Goal: Complete application form: Complete application form

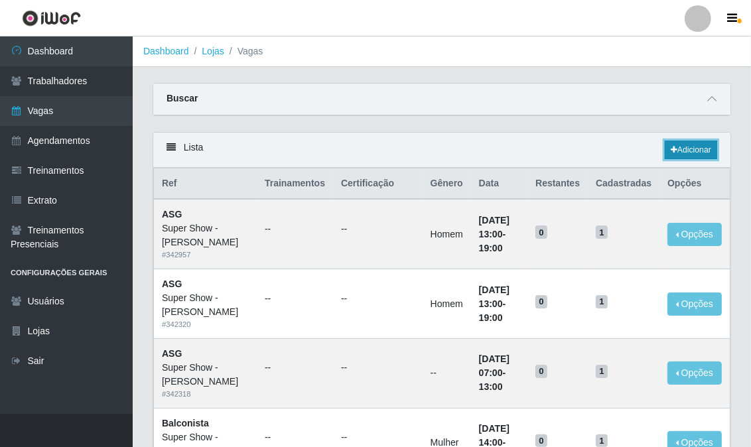
click at [698, 154] on link "Adicionar" at bounding box center [691, 150] width 52 height 19
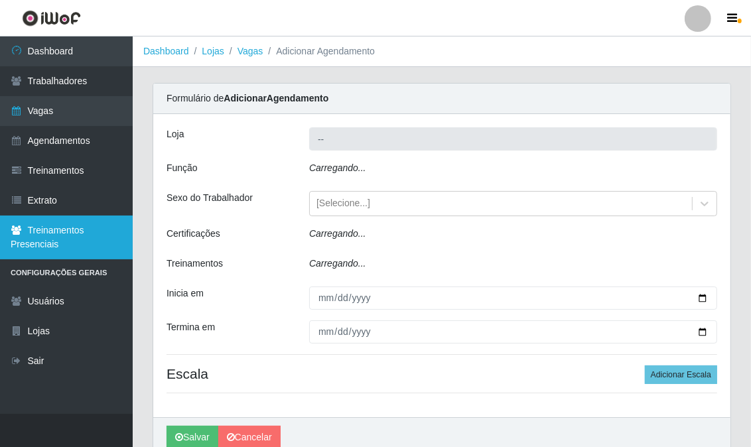
type input "Super Show - [PERSON_NAME]"
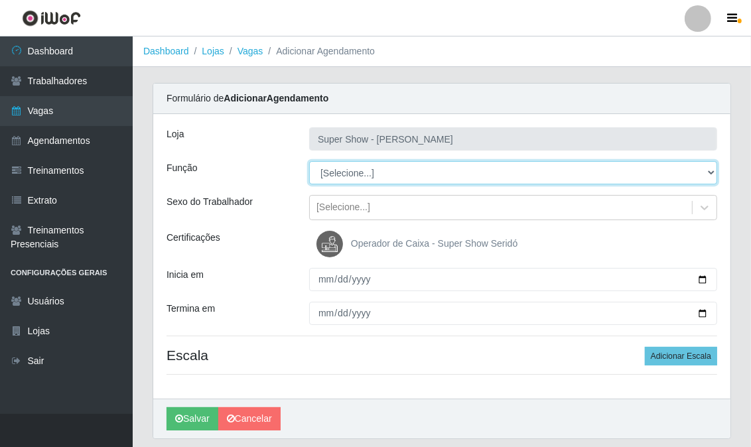
click at [344, 161] on select "[Selecione...] ASG Auxiliar de Estacionamento Balconista Embalador Embalador + …" at bounding box center [513, 172] width 408 height 23
select select "16"
click at [309, 161] on select "[Selecione...] ASG Auxiliar de Estacionamento Balconista Embalador Embalador + …" at bounding box center [513, 172] width 408 height 23
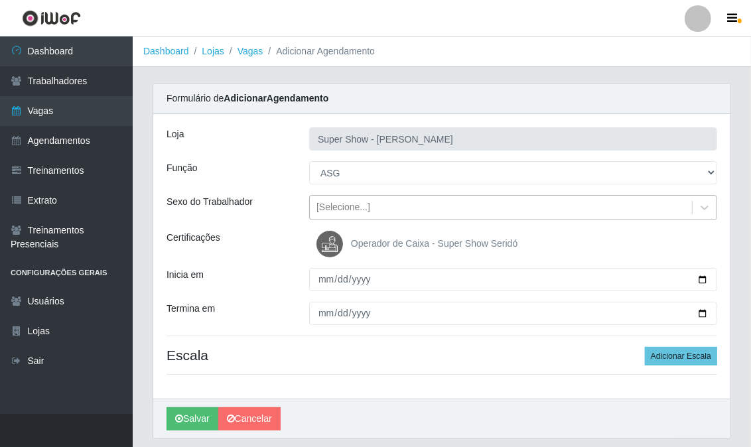
click at [338, 209] on div "[Selecione...]" at bounding box center [343, 208] width 54 height 14
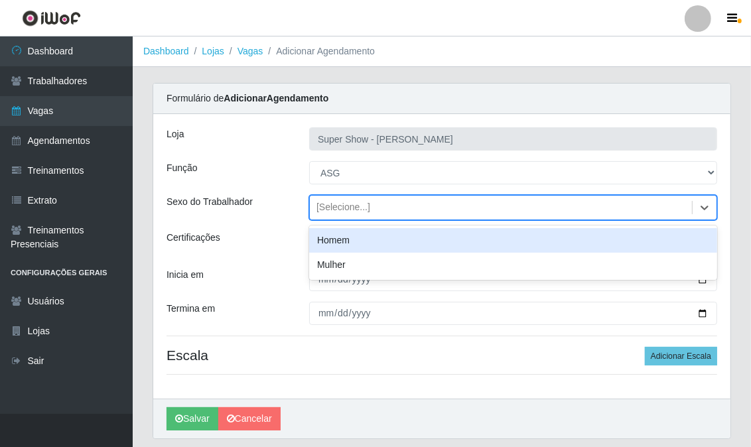
click at [338, 209] on div "[Selecione...]" at bounding box center [343, 208] width 54 height 14
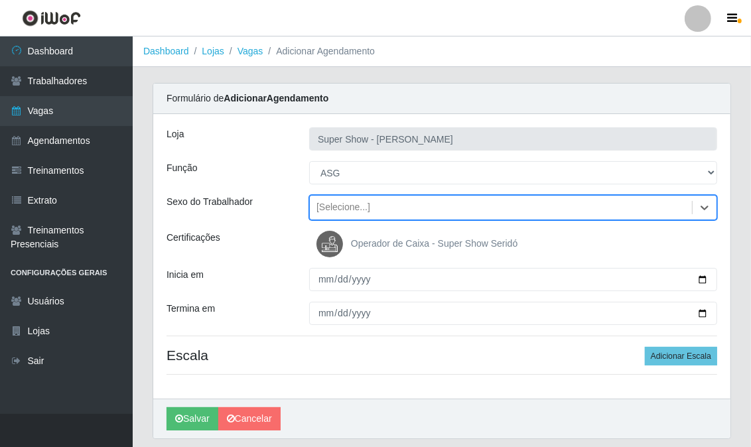
click at [330, 204] on div "[Selecione...]" at bounding box center [343, 208] width 54 height 14
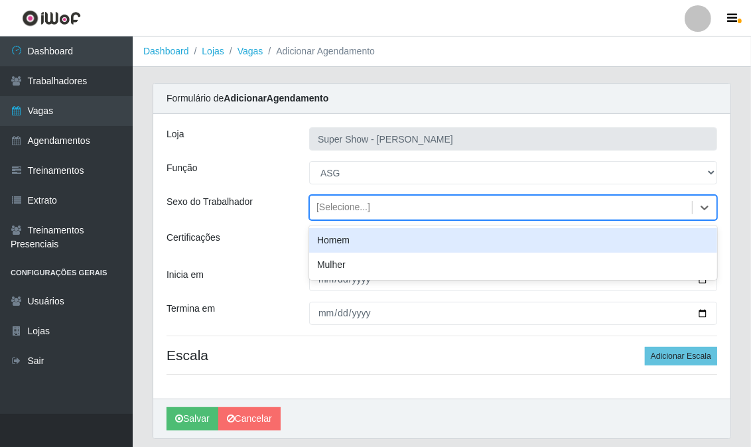
click at [330, 204] on div "[Selecione...]" at bounding box center [343, 208] width 54 height 14
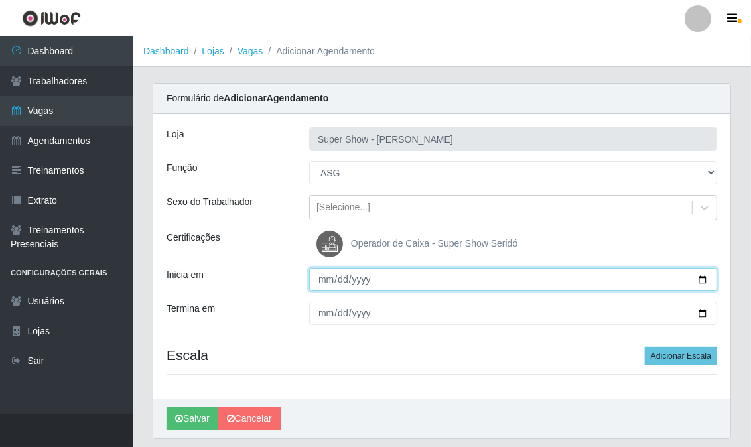
click at [319, 279] on input "Inicia em" at bounding box center [513, 279] width 408 height 23
type input "[PHONE_NUMBER]"
type input "[DATE]"
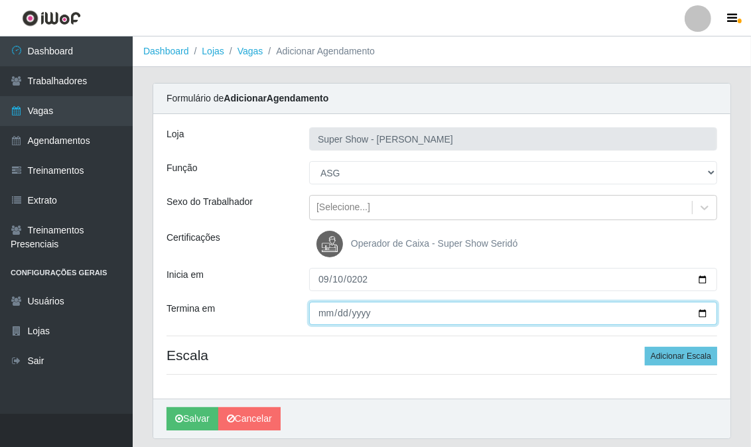
click at [323, 314] on input "Termina em" at bounding box center [513, 313] width 408 height 23
type input "[DATE]"
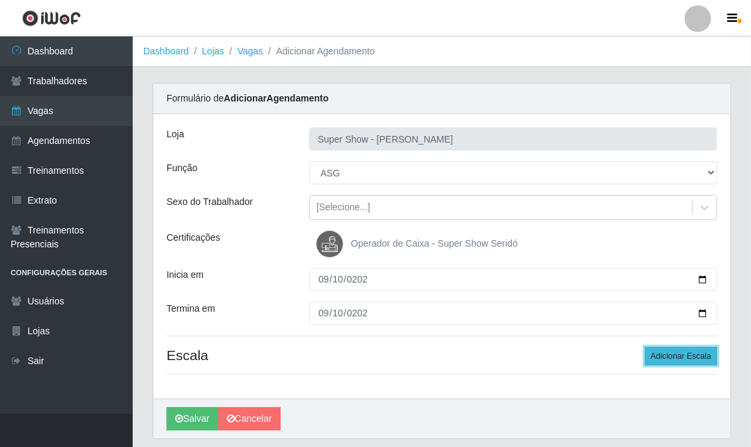
click at [697, 354] on button "Adicionar Escala" at bounding box center [681, 356] width 72 height 19
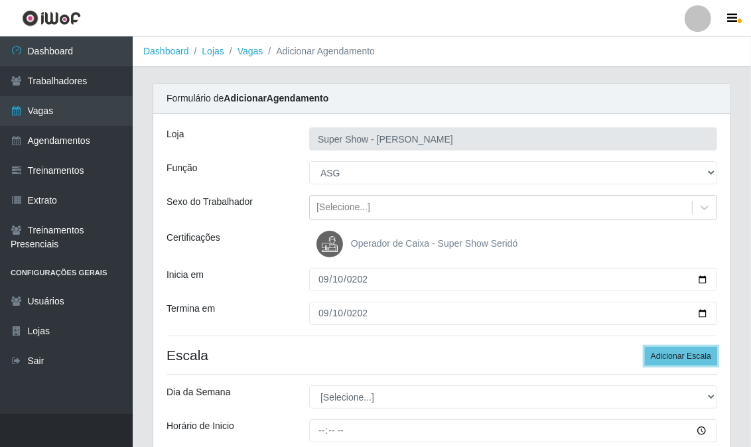
scroll to position [74, 0]
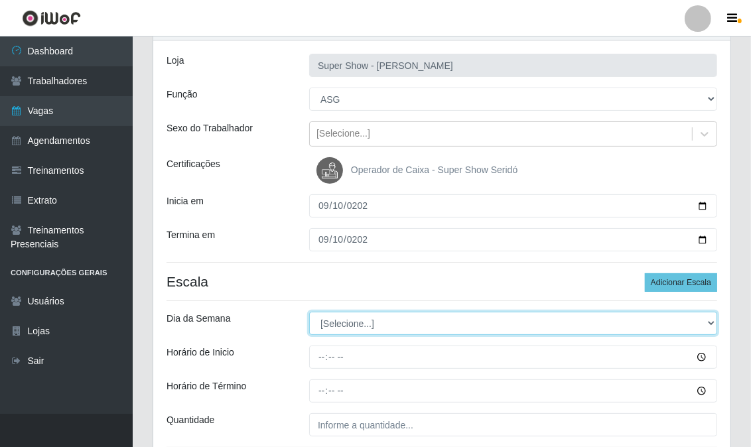
click at [353, 321] on select "[Selecione...] Segunda Terça Quarta Quinta Sexta Sábado Domingo" at bounding box center [513, 323] width 408 height 23
select select "3"
click at [309, 312] on select "[Selecione...] Segunda Terça Quarta Quinta Sexta Sábado Domingo" at bounding box center [513, 323] width 408 height 23
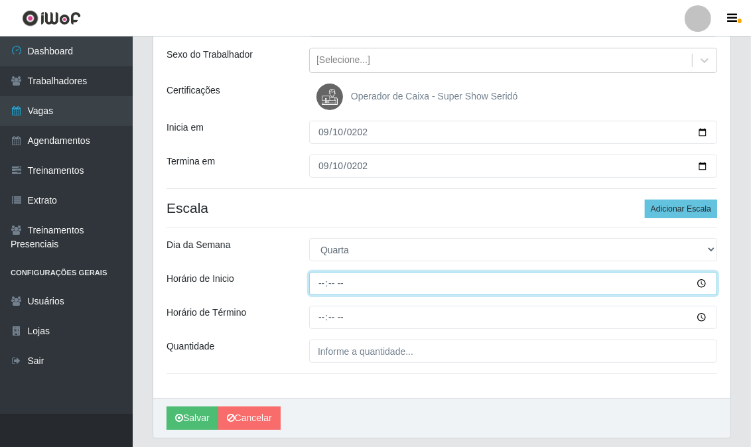
click at [316, 281] on input "Horário de Inicio" at bounding box center [513, 283] width 408 height 23
type input "07:00"
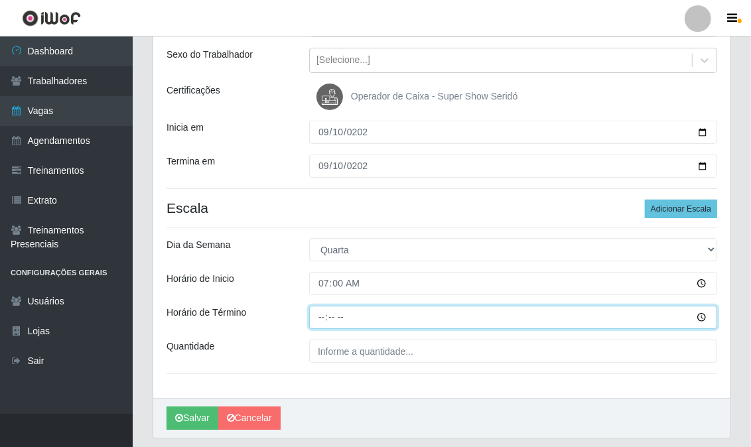
click at [328, 315] on input "Horário de Término" at bounding box center [513, 317] width 408 height 23
type input "13:00"
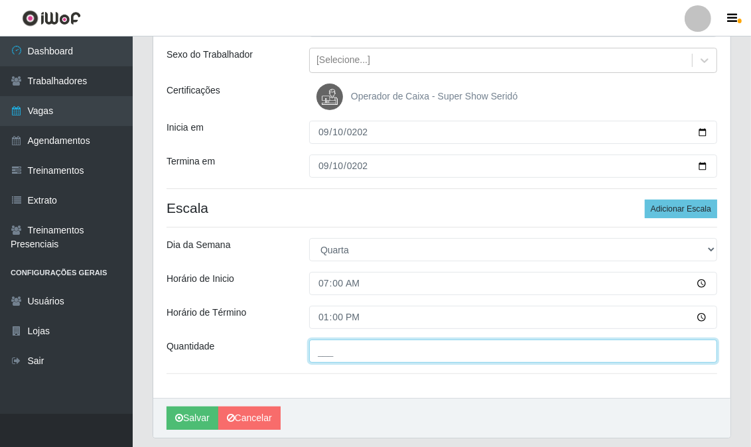
click at [345, 353] on input "___" at bounding box center [513, 351] width 408 height 23
type input "1__"
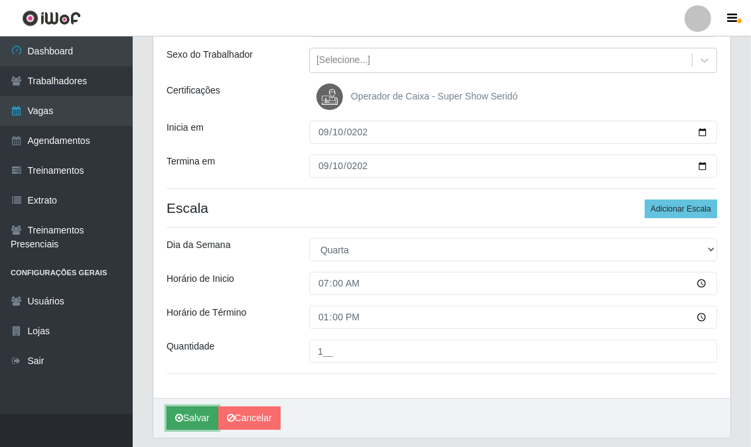
click at [189, 412] on button "Salvar" at bounding box center [192, 418] width 52 height 23
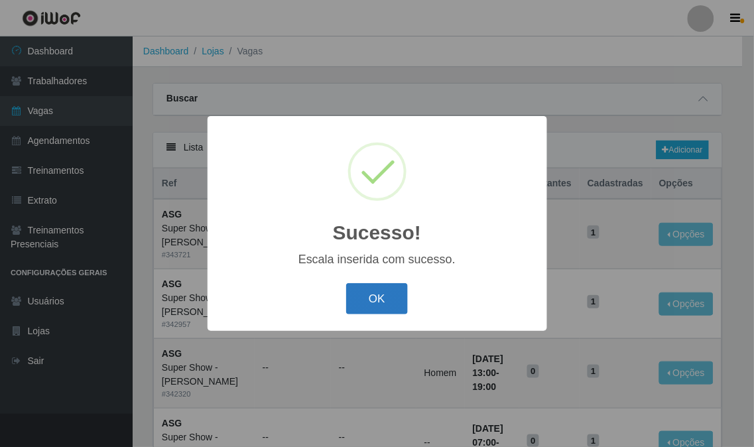
click at [376, 302] on button "OK" at bounding box center [377, 298] width 62 height 31
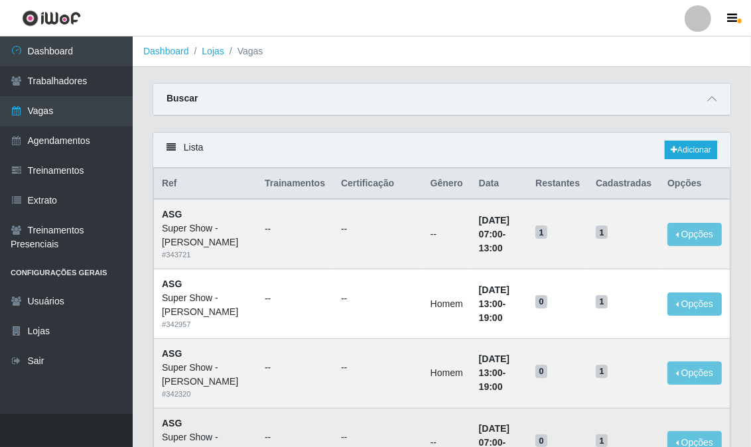
click at [363, 409] on td "--" at bounding box center [378, 443] width 90 height 70
